Goal: Information Seeking & Learning: Find specific fact

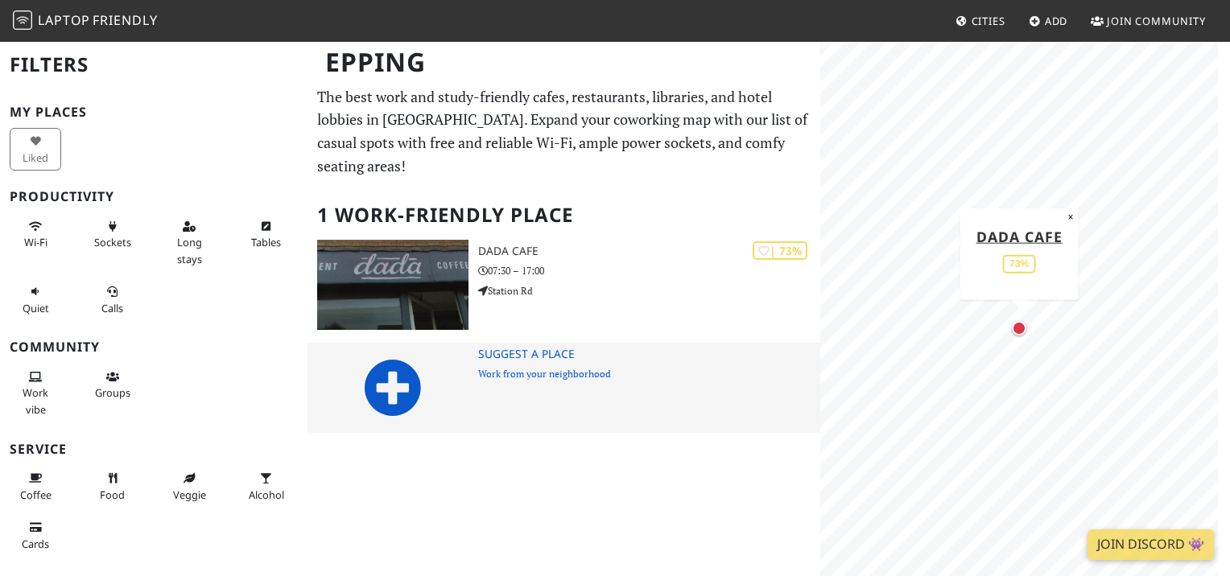
click at [385, 370] on icon at bounding box center [393, 388] width 58 height 58
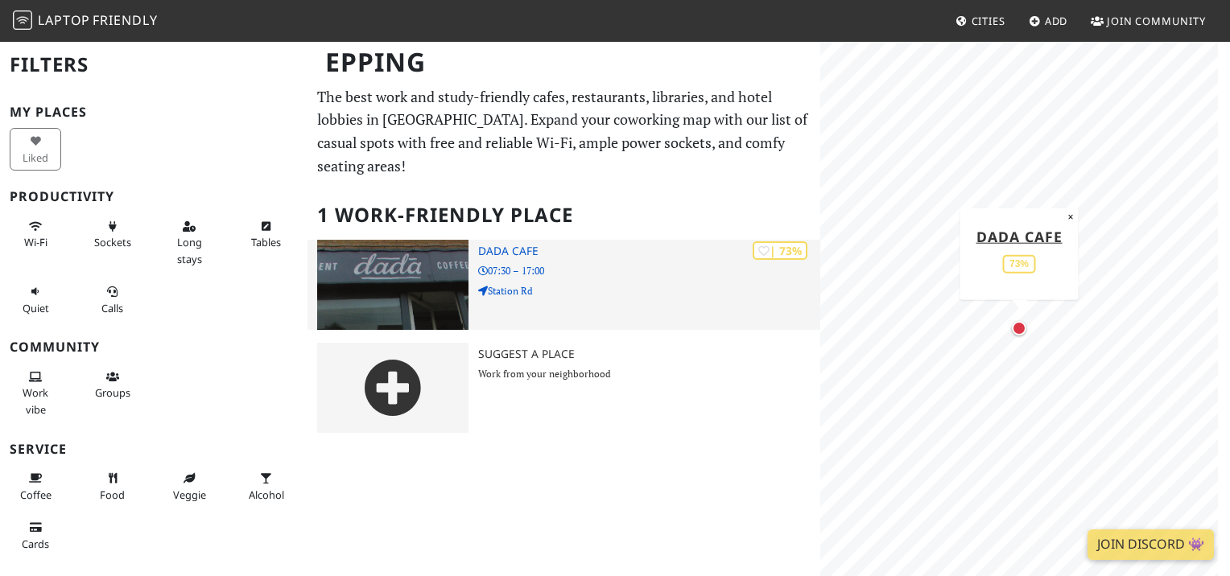
click at [435, 264] on img at bounding box center [392, 285] width 151 height 90
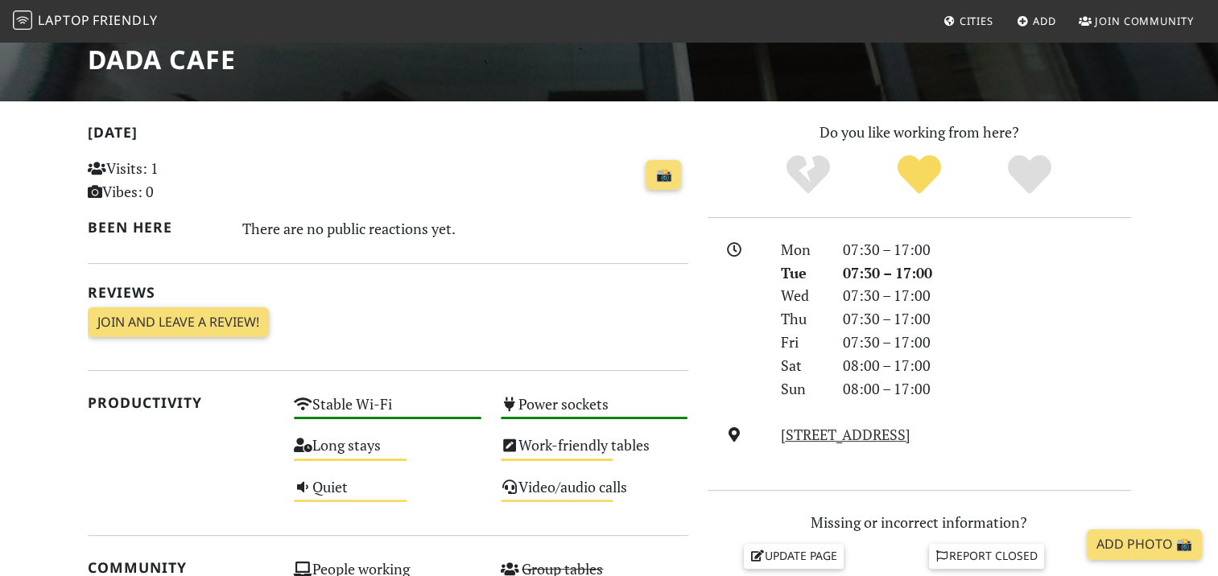
scroll to position [266, 0]
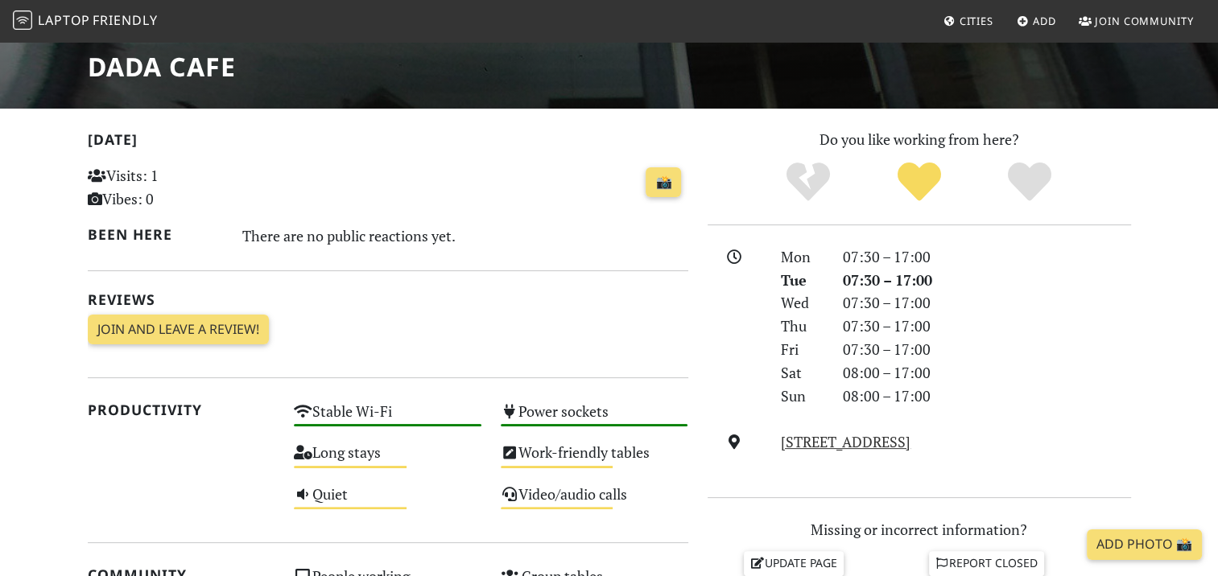
drag, startPoint x: 1172, startPoint y: 226, endPoint x: 1162, endPoint y: 184, distance: 42.9
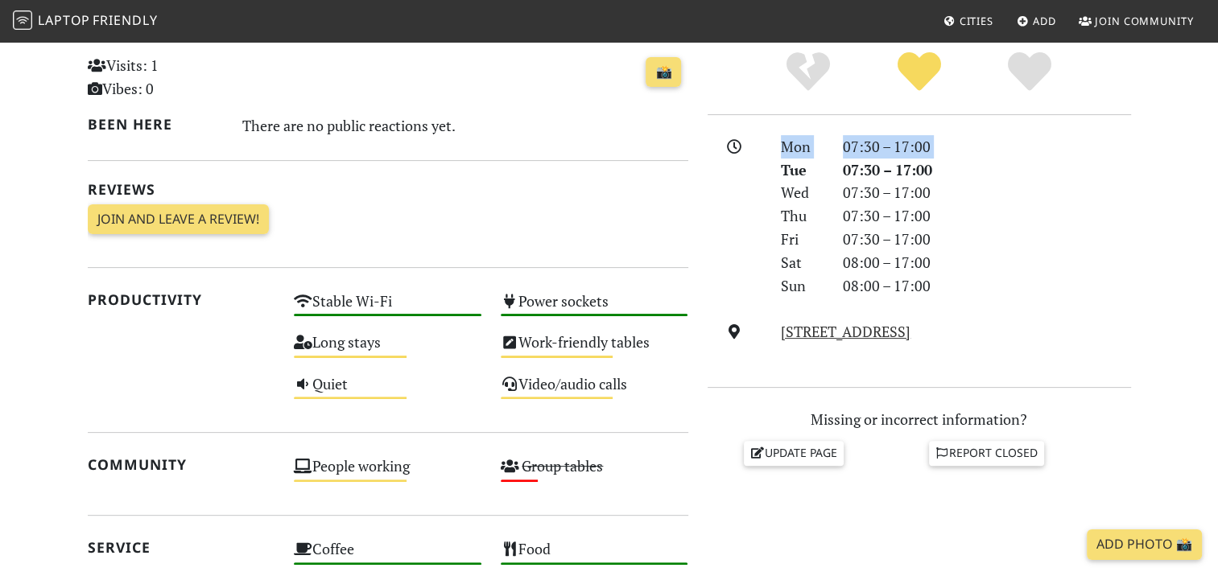
scroll to position [379, 0]
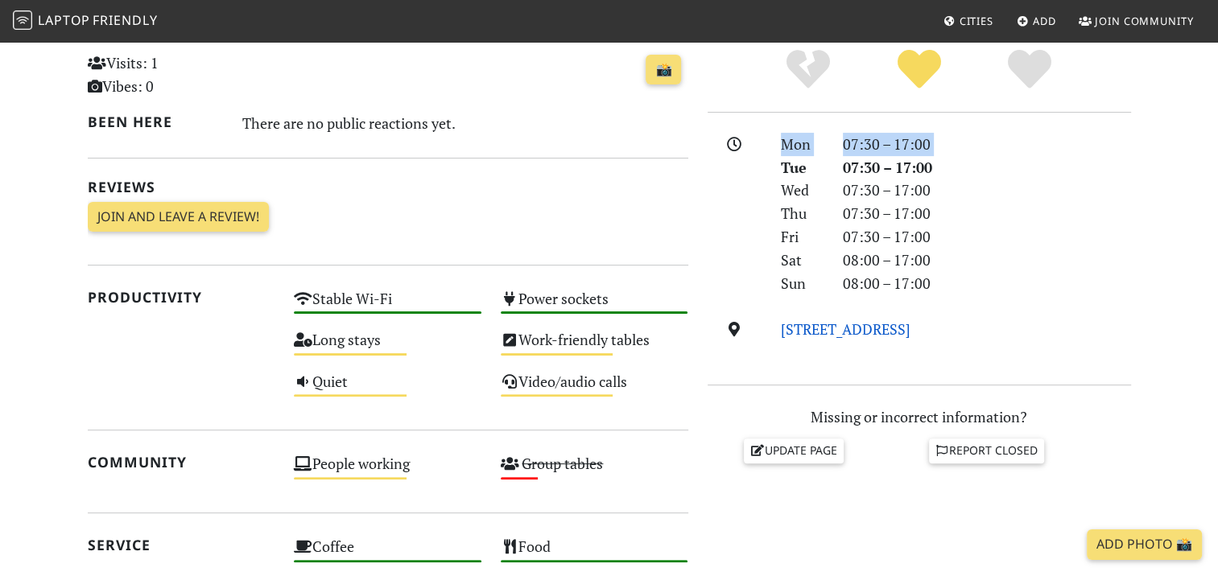
click at [891, 335] on link "[STREET_ADDRESS]" at bounding box center [846, 328] width 130 height 19
click at [872, 325] on link "[STREET_ADDRESS]" at bounding box center [846, 328] width 130 height 19
